Goal: Book appointment/travel/reservation

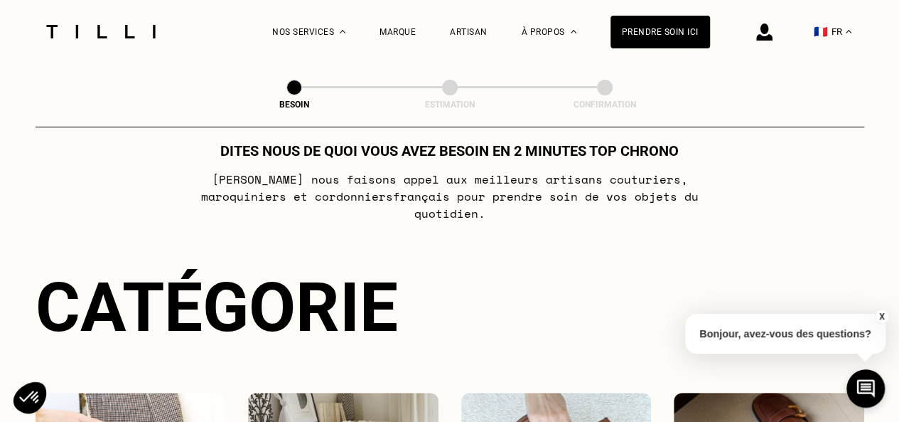
scroll to position [228, 0]
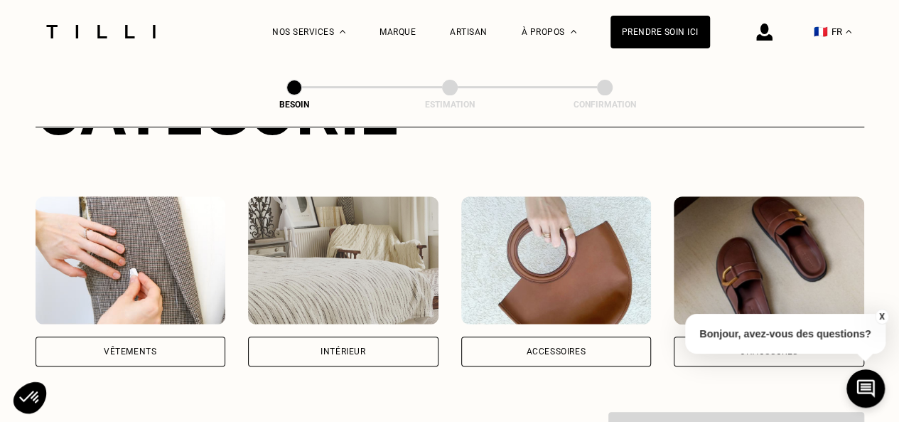
click at [154, 341] on div "Vêtements" at bounding box center [131, 351] width 191 height 30
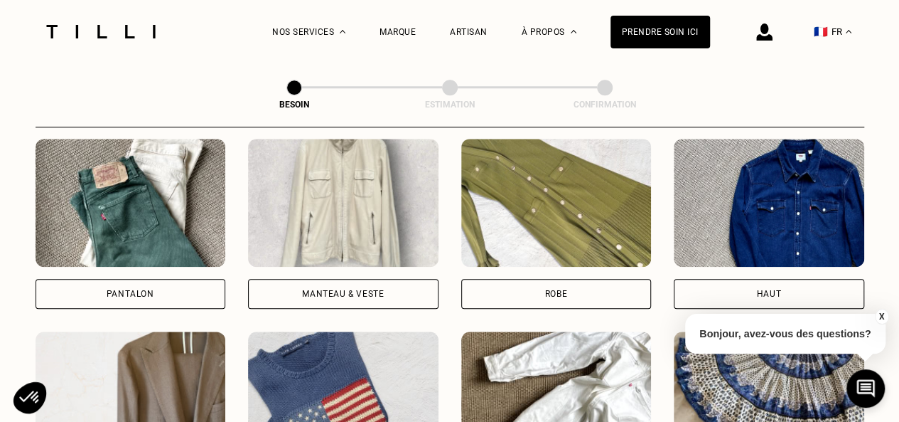
scroll to position [673, 0]
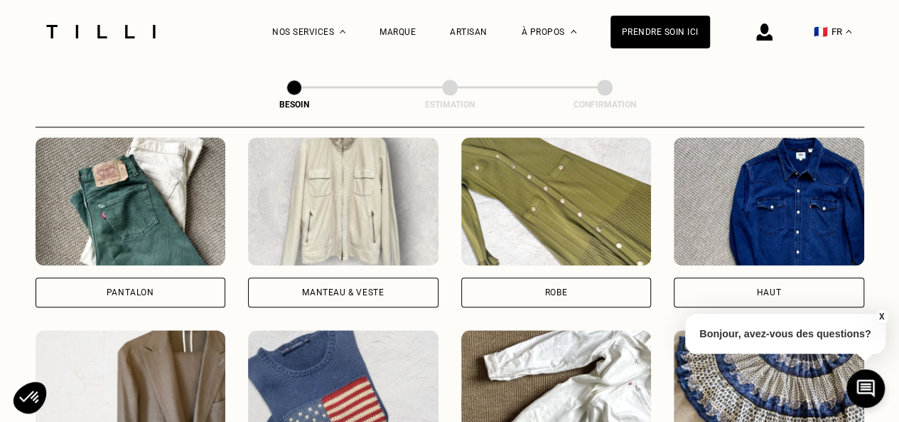
click at [530, 282] on div "Robe" at bounding box center [556, 292] width 191 height 30
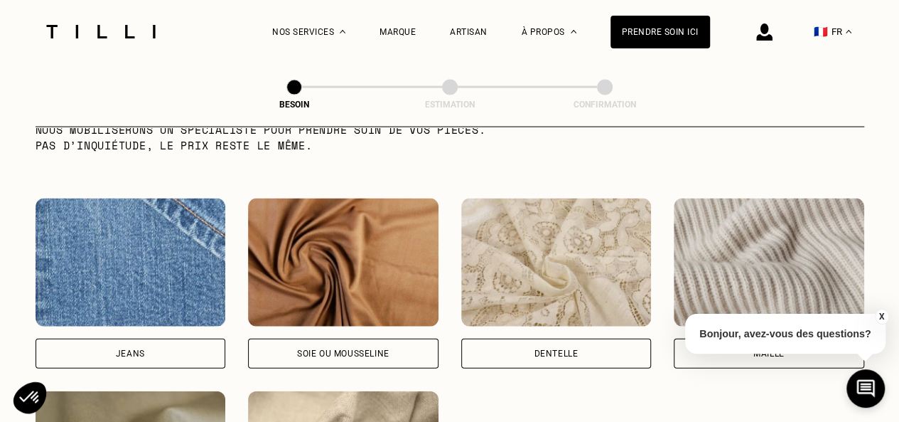
scroll to position [1467, 0]
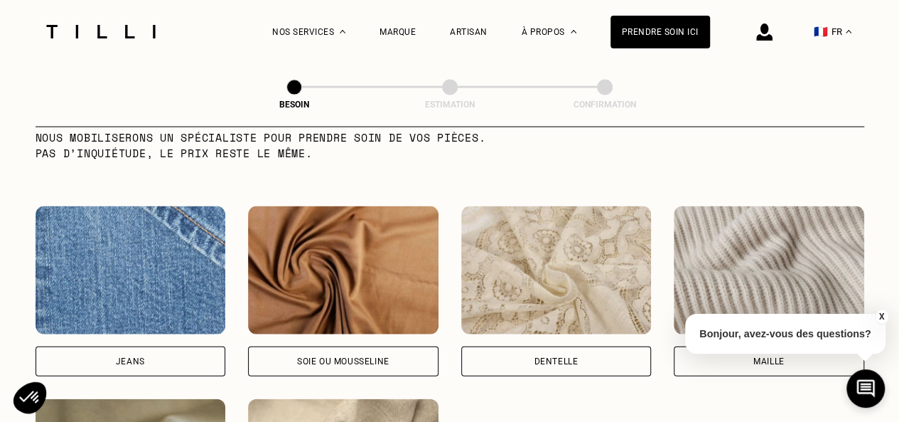
click at [383, 357] on div "Soie ou mousseline" at bounding box center [343, 361] width 92 height 9
select select "FR"
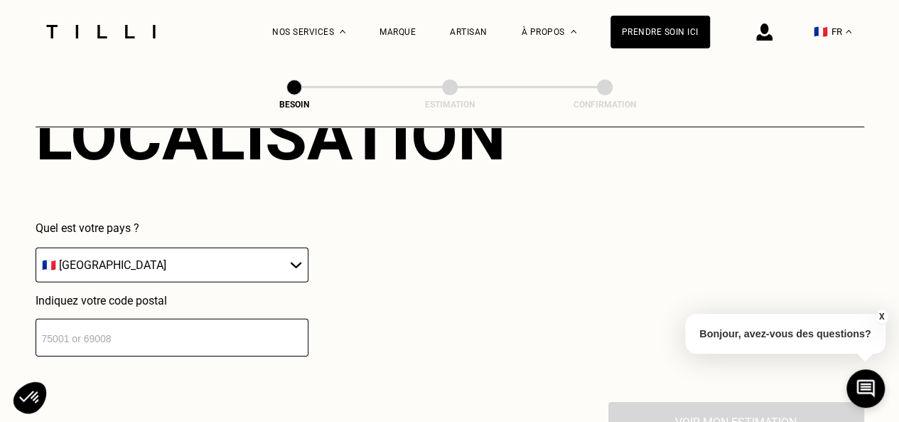
scroll to position [2032, 0]
click at [263, 333] on input "number" at bounding box center [172, 337] width 273 height 38
type input "75018"
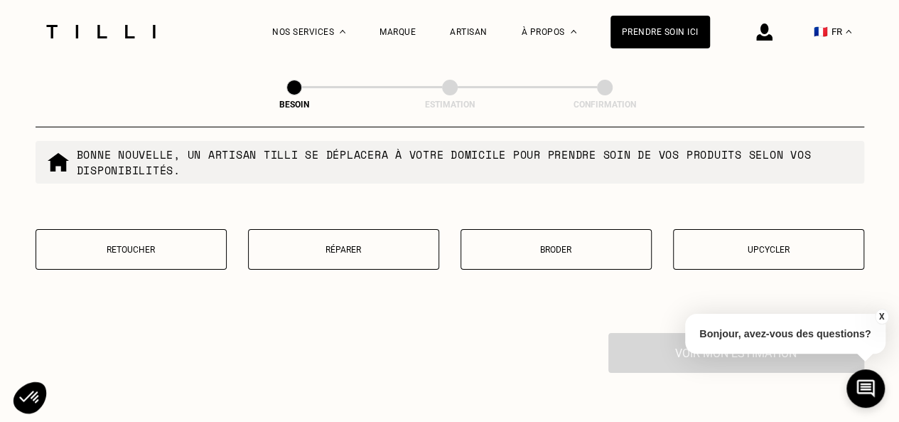
scroll to position [2466, 0]
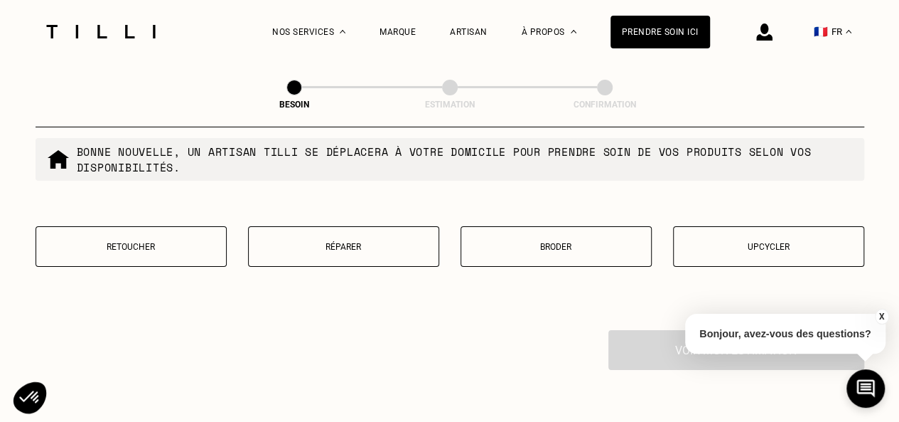
click at [154, 250] on button "Retoucher" at bounding box center [131, 246] width 191 height 41
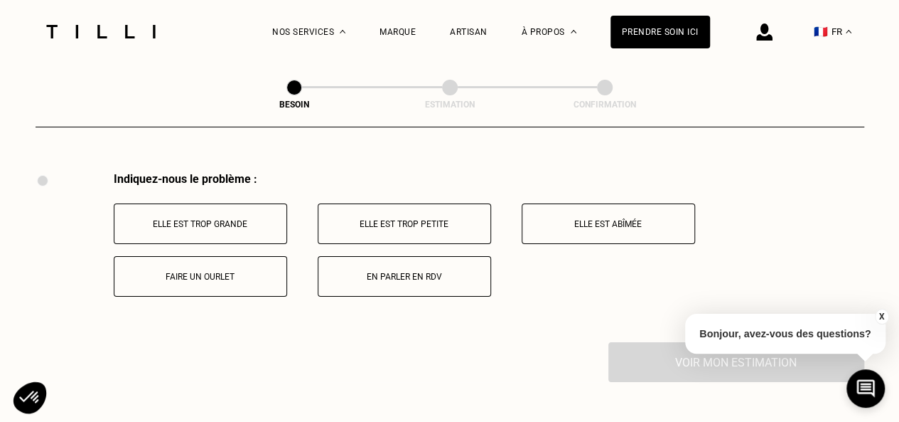
scroll to position [2628, 0]
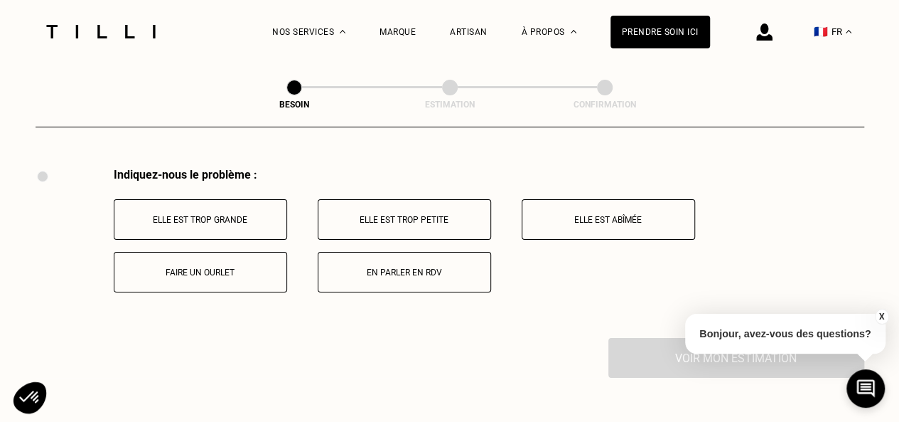
click at [380, 252] on button "En parler en RDV" at bounding box center [404, 272] width 173 height 41
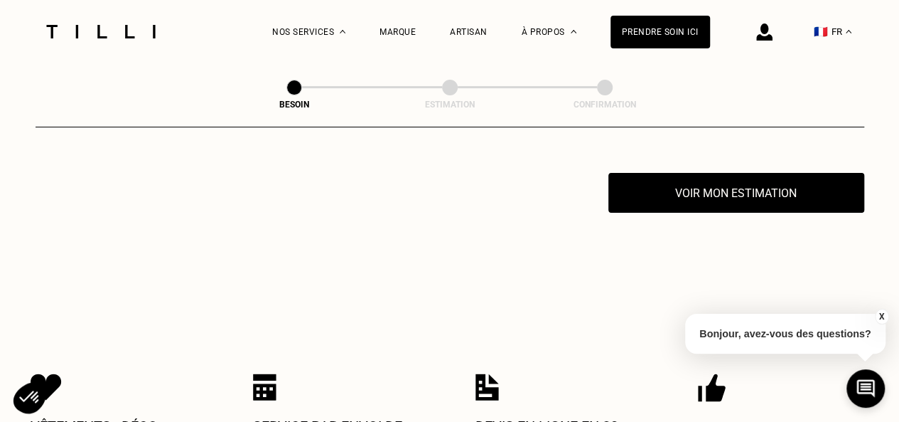
scroll to position [2798, 0]
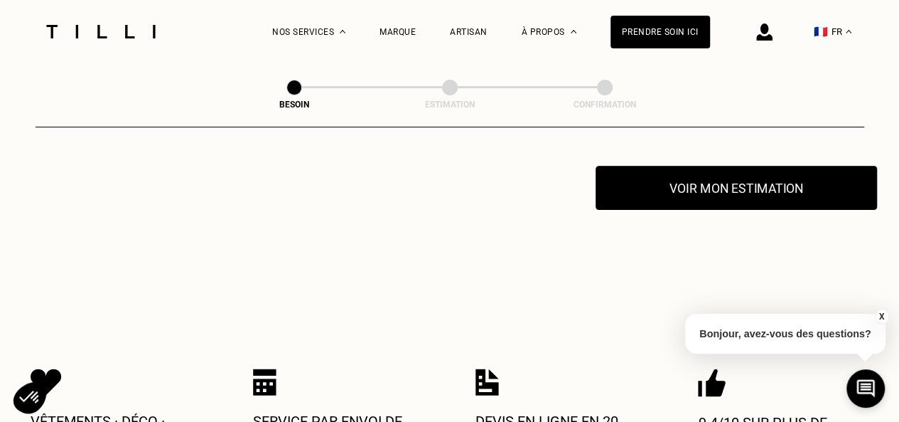
click at [715, 175] on button "Voir mon estimation" at bounding box center [737, 188] width 282 height 44
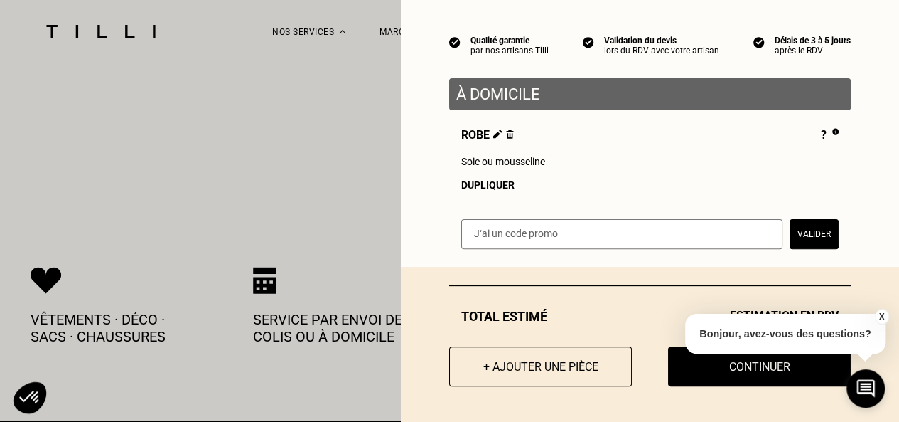
scroll to position [2899, 0]
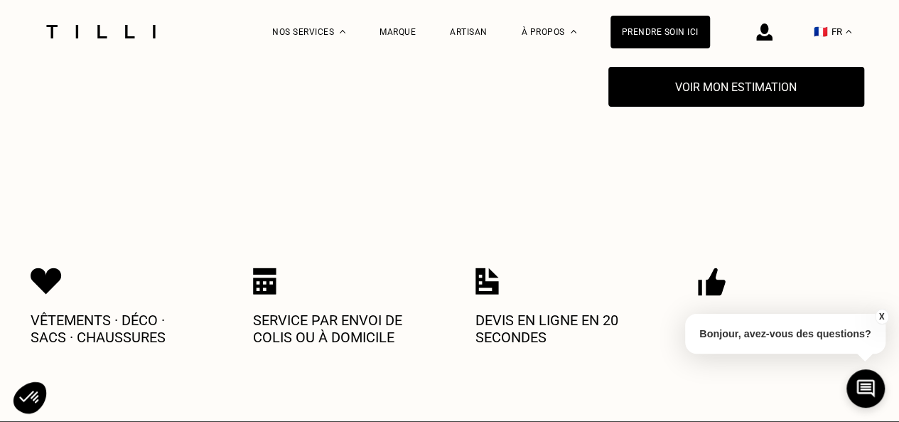
click at [879, 316] on button "X" at bounding box center [882, 317] width 14 height 16
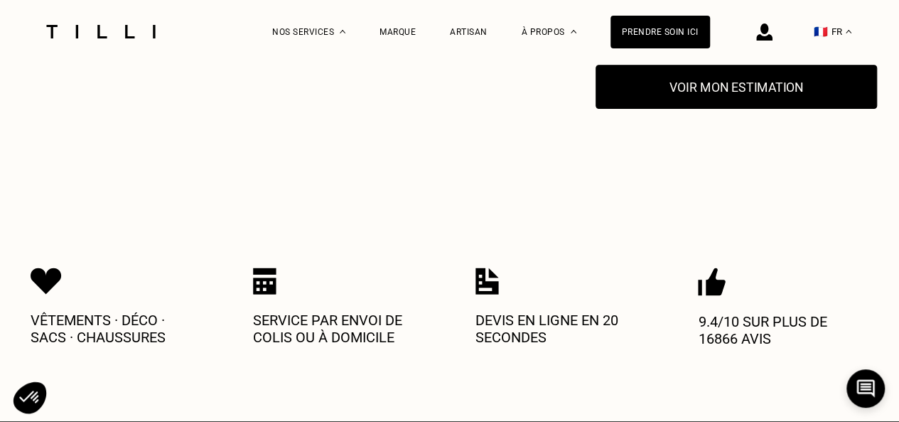
click at [769, 84] on button "Voir mon estimation" at bounding box center [737, 87] width 282 height 44
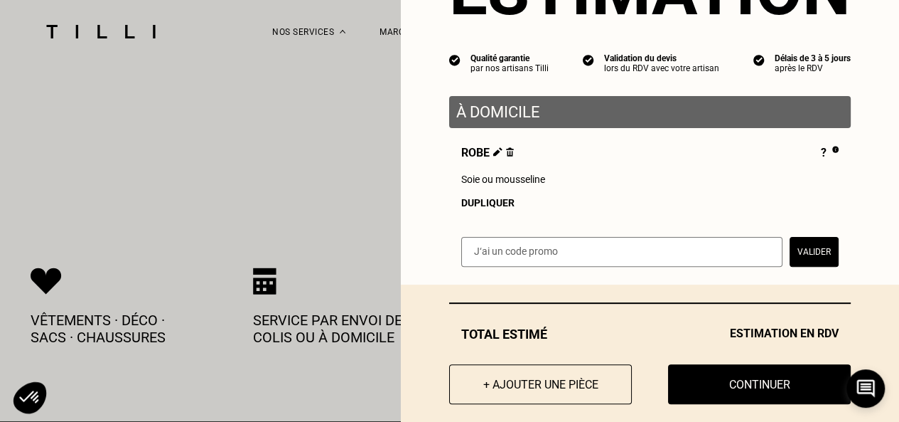
scroll to position [117, 0]
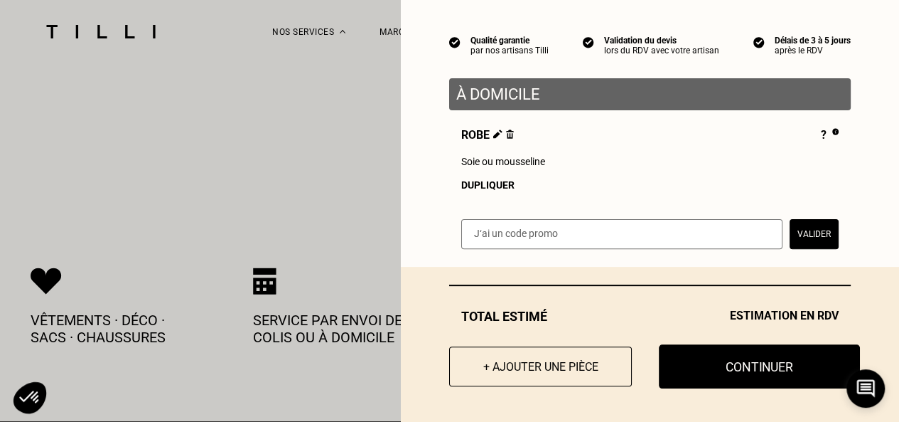
click at [759, 368] on button "Continuer" at bounding box center [759, 366] width 201 height 44
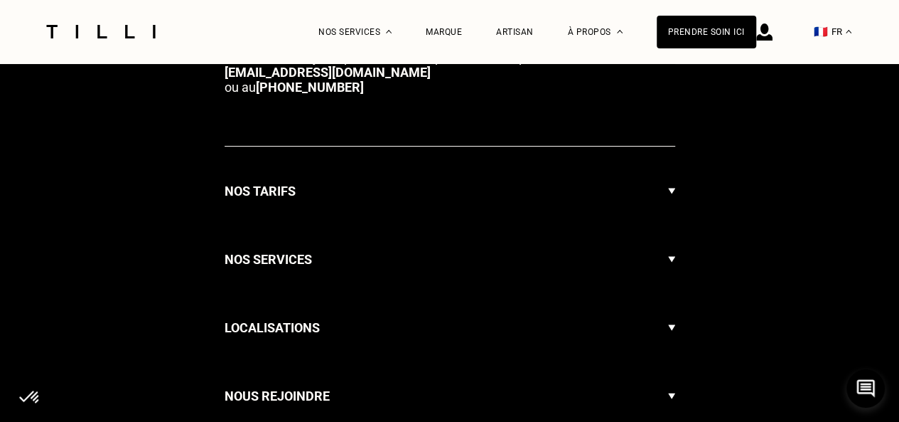
select select "FR"
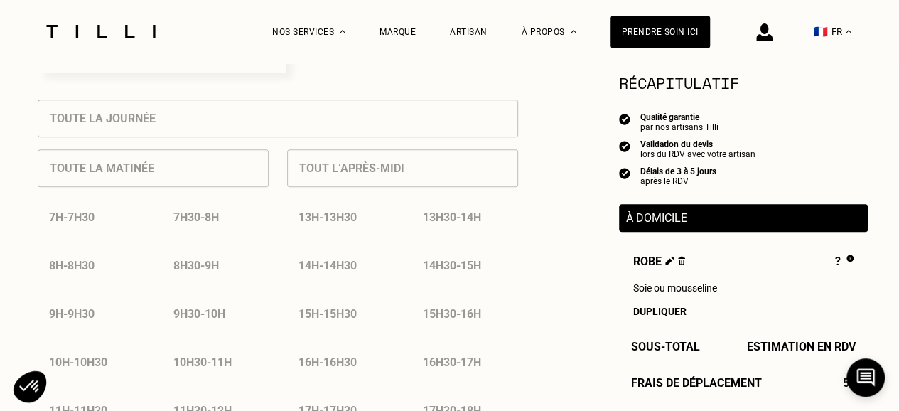
scroll to position [626, 1]
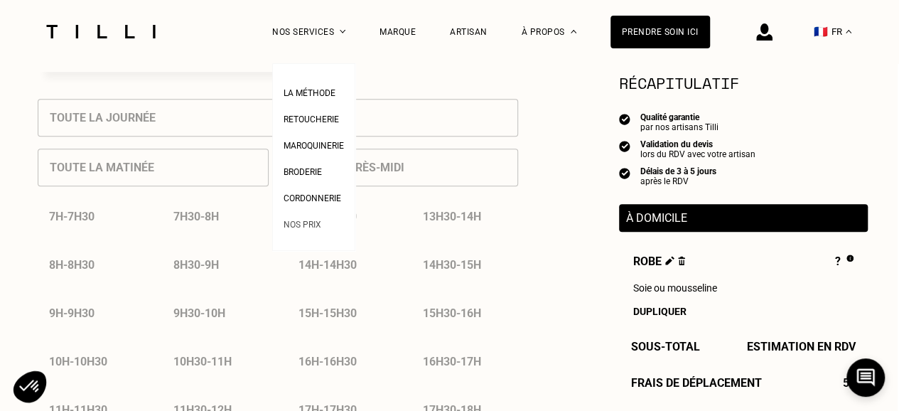
click at [313, 228] on span "Nos prix" at bounding box center [303, 225] width 38 height 10
select select "FR"
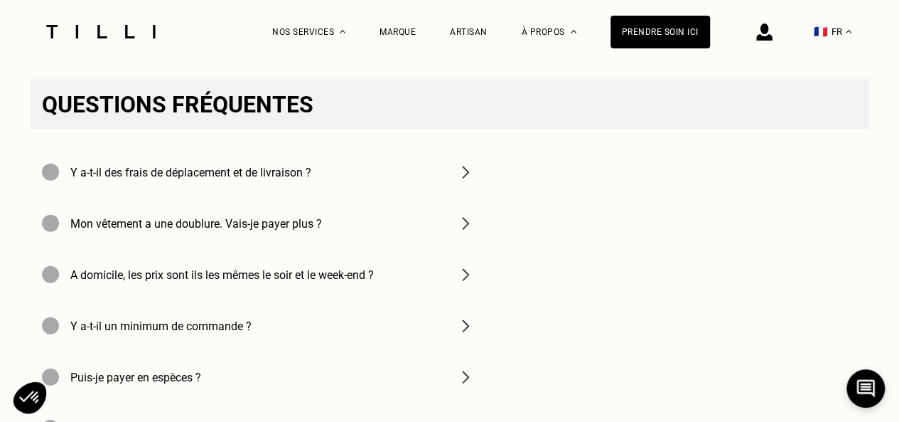
scroll to position [1991, 0]
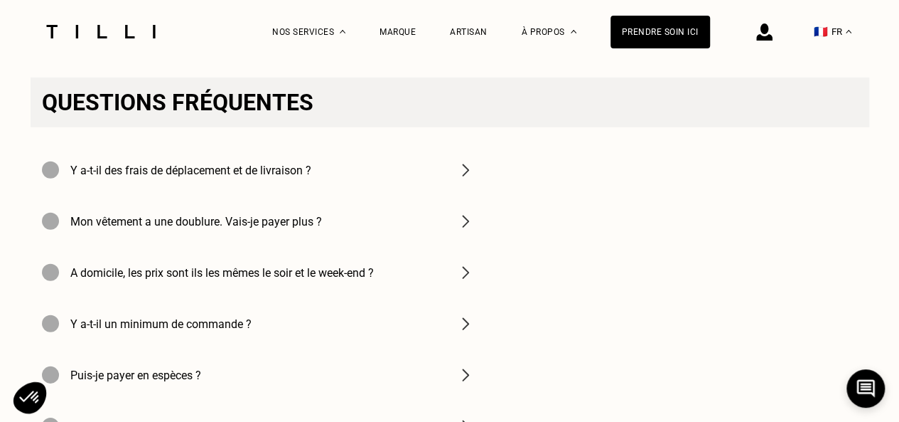
click at [327, 196] on div "Y a-t-il des frais de déplacement et de livraison ?" at bounding box center [258, 169] width 455 height 51
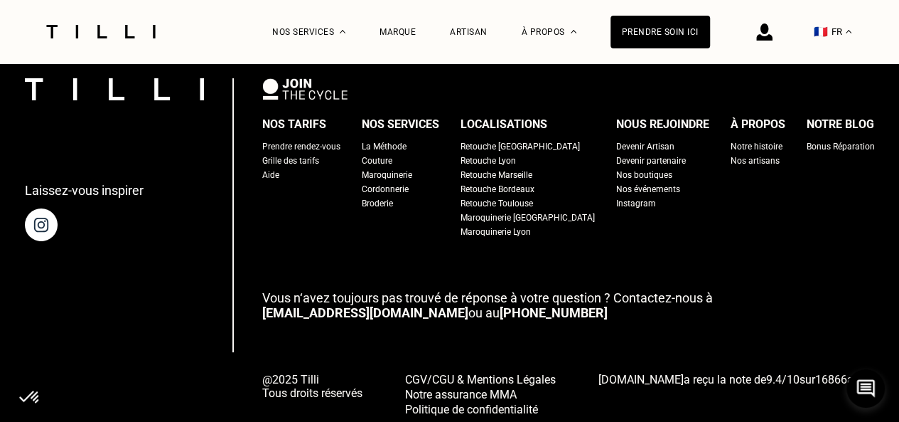
scroll to position [2695, 0]
click at [323, 153] on div "Prendre rendez-vous" at bounding box center [301, 146] width 78 height 14
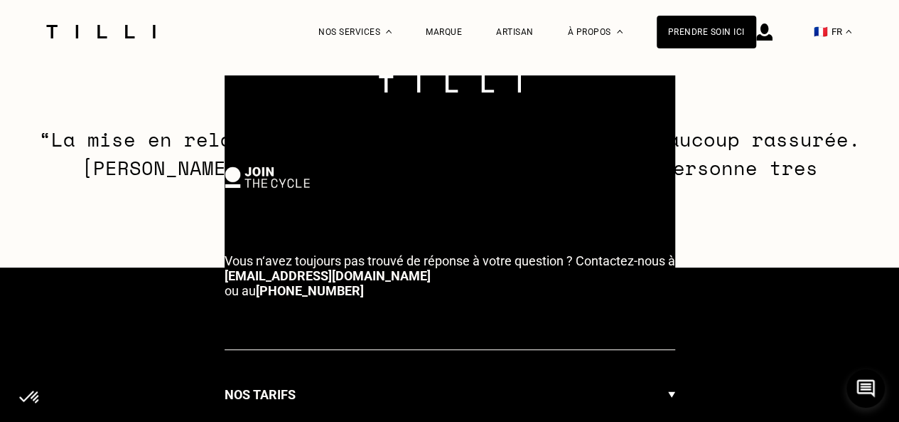
select select "FR"
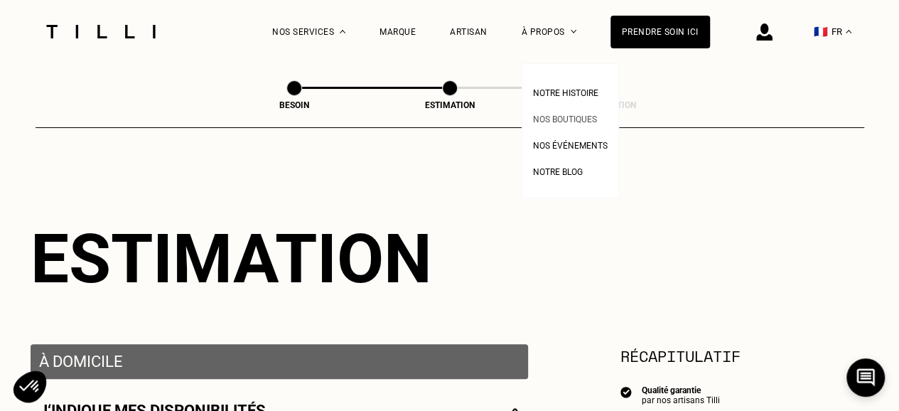
click at [574, 123] on span "Nos boutiques" at bounding box center [565, 119] width 64 height 10
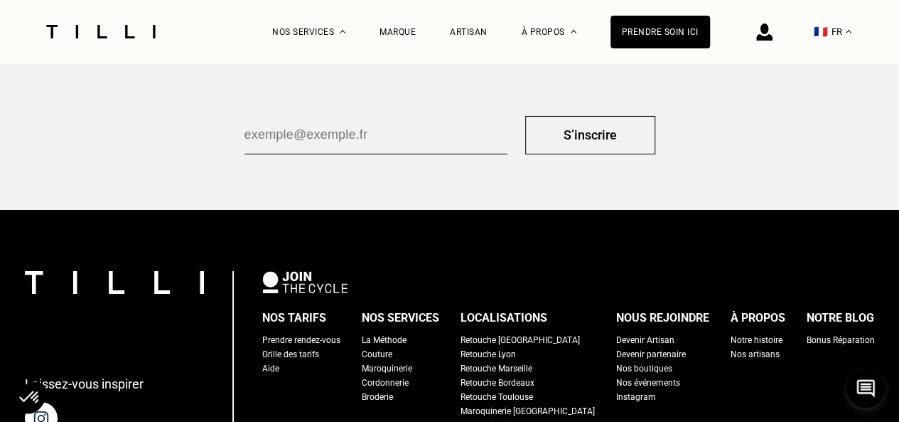
scroll to position [2486, 0]
